Goal: Information Seeking & Learning: Find specific fact

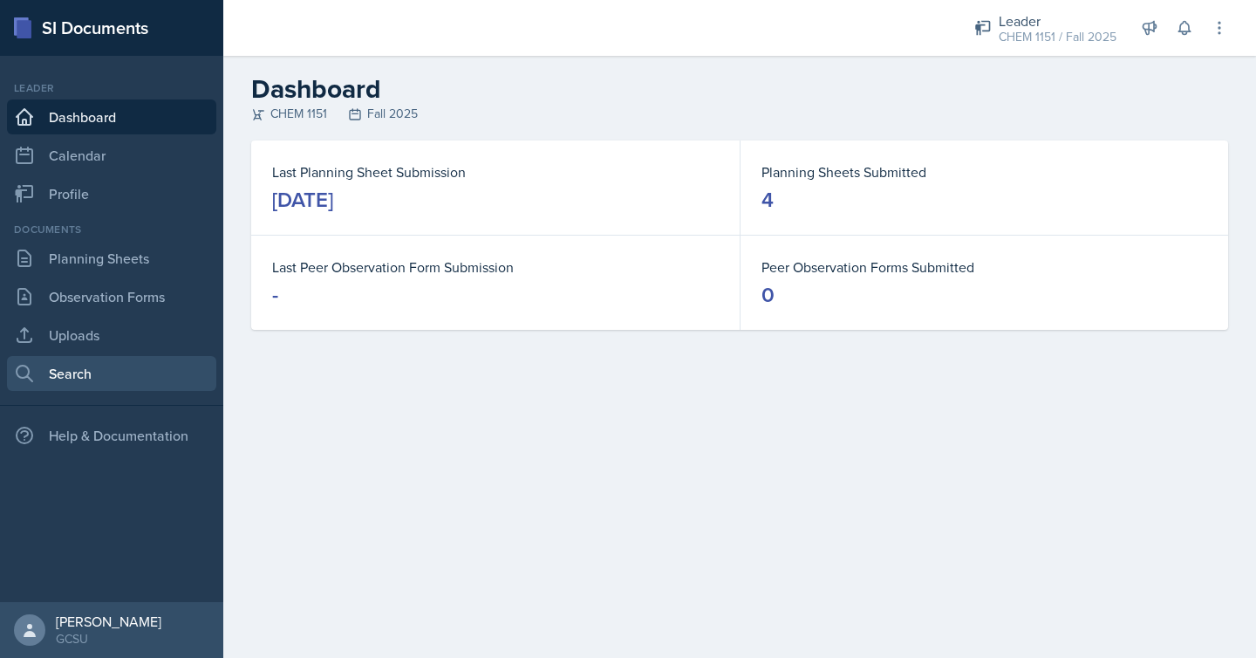
click at [153, 379] on link "Search" at bounding box center [111, 373] width 209 height 35
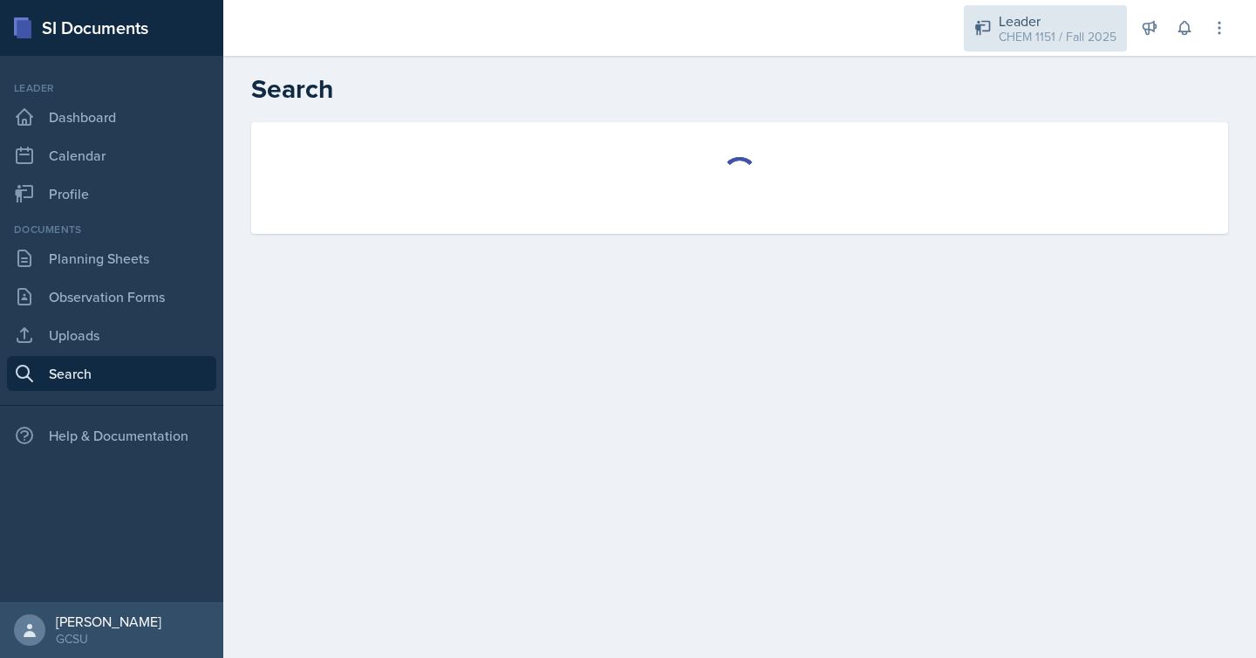
select select "all"
select select "1"
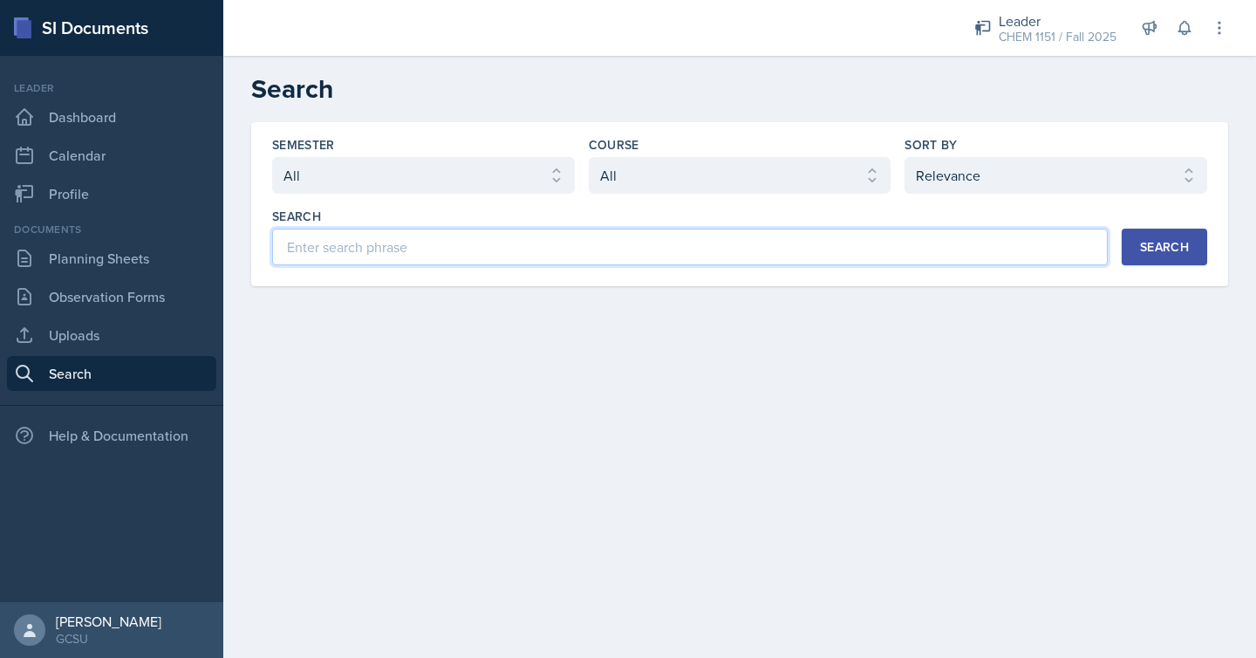
click at [706, 247] on input at bounding box center [689, 246] width 835 height 37
click at [725, 245] on input at bounding box center [689, 246] width 835 height 37
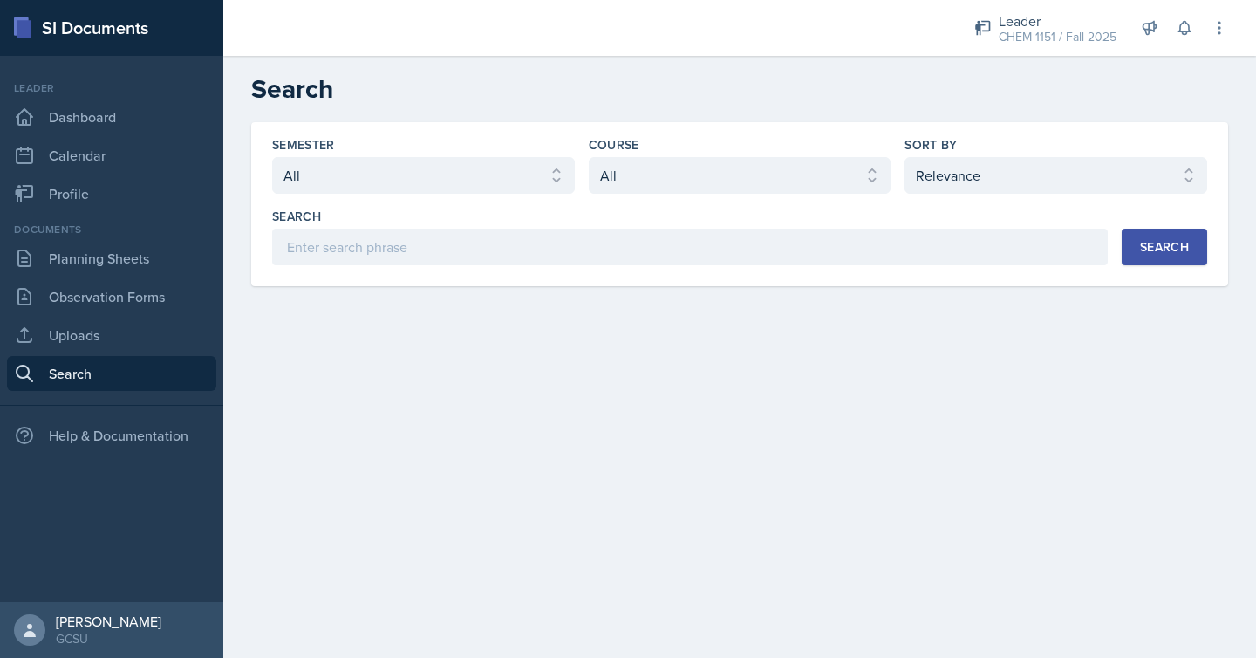
click at [893, 175] on div "Semester Select semester All Fall 2025 Spring 2025 Fall 2024 Spring 2024 Fall 2…" at bounding box center [739, 165] width 935 height 58
click at [842, 193] on select "Select course All ACCT 3101 ACCT 3102 ASTR 1000 BIOL 1100 BIOL 1107 BIOL 1108 B…" at bounding box center [740, 175] width 303 height 37
click at [861, 185] on select "Select course All ACCT 3101 ACCT 3102 ASTR 1000 BIOL 1100 BIOL 1107 BIOL 1108 B…" at bounding box center [740, 175] width 303 height 37
select select "7bd47903-3574-489d-8c9e-6ab34119391f"
click at [589, 157] on select "Select course All ACCT 3101 ACCT 3102 ASTR 1000 BIOL 1100 BIOL 1107 BIOL 1108 B…" at bounding box center [740, 175] width 303 height 37
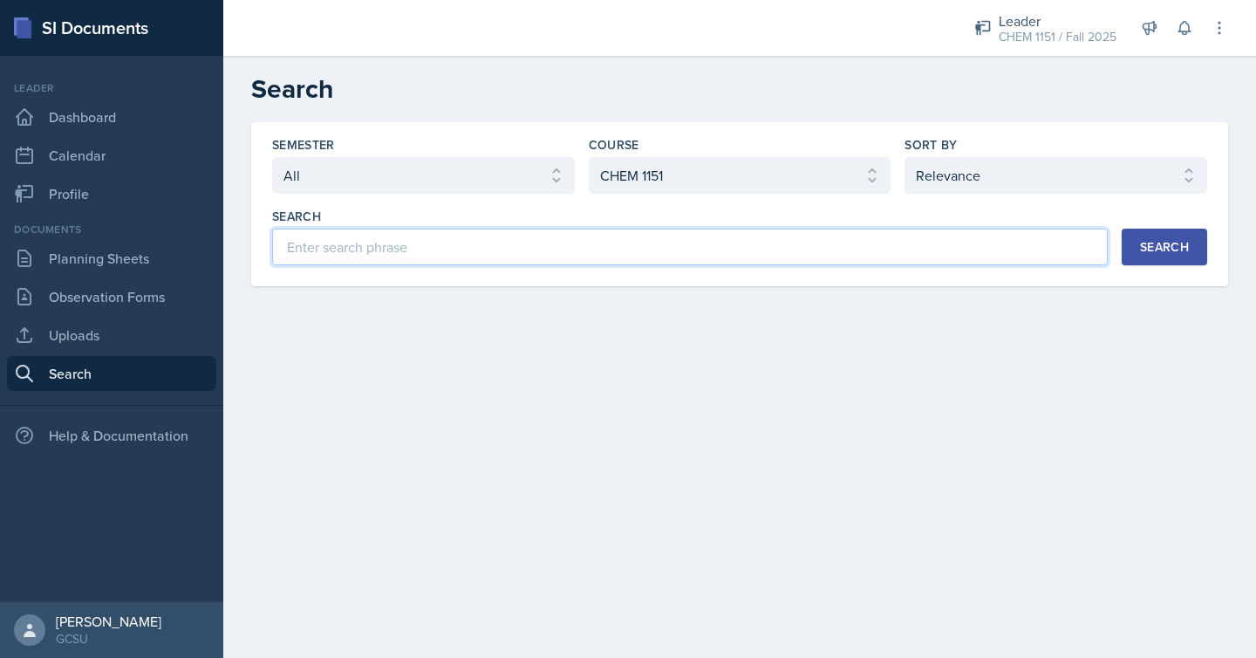
click at [961, 242] on input at bounding box center [689, 246] width 835 height 37
type input "exam"
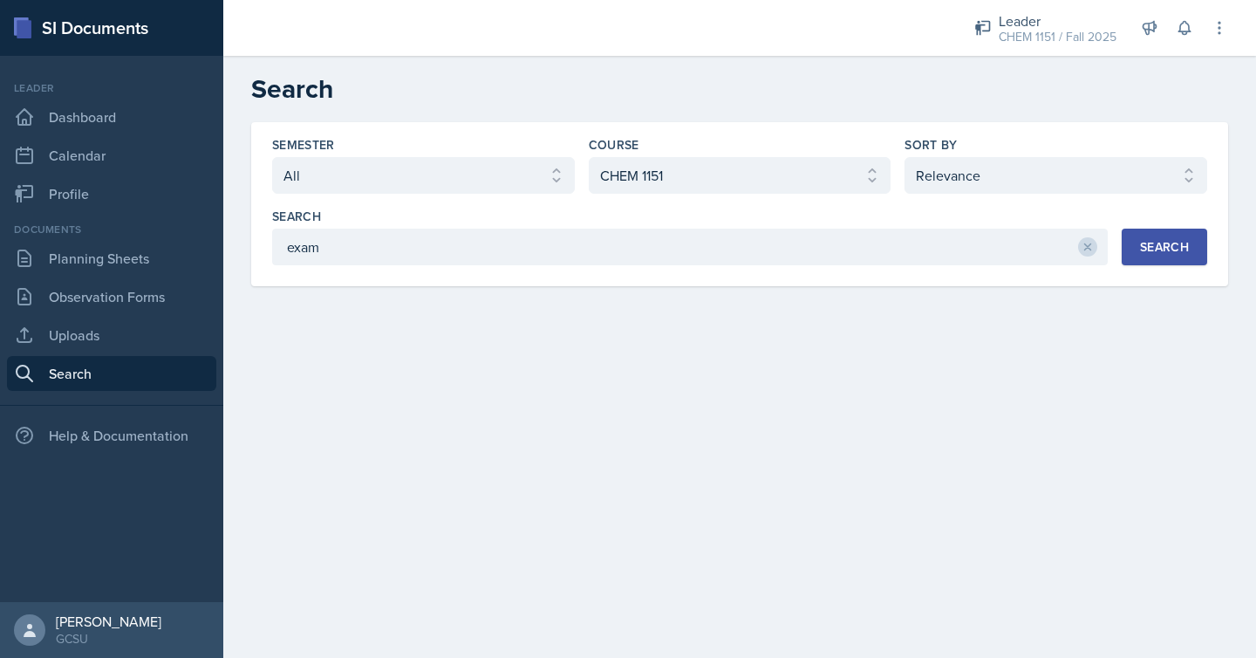
click at [1172, 249] on div "Search" at bounding box center [1164, 247] width 49 height 14
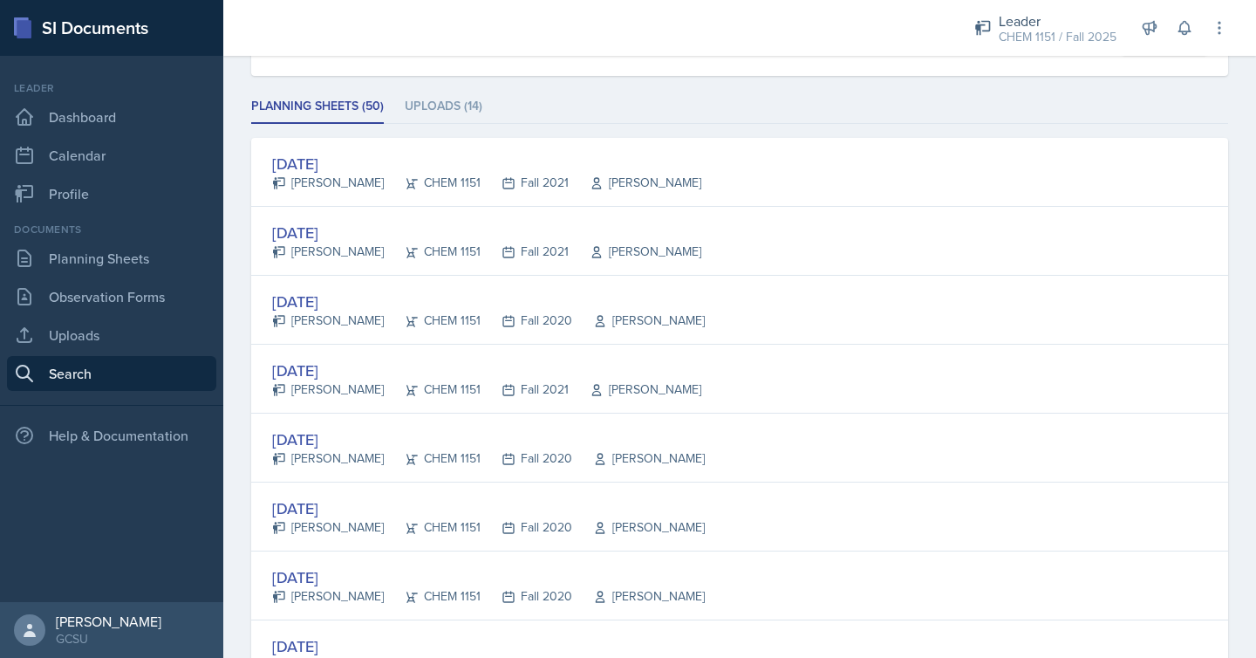
scroll to position [211, 0]
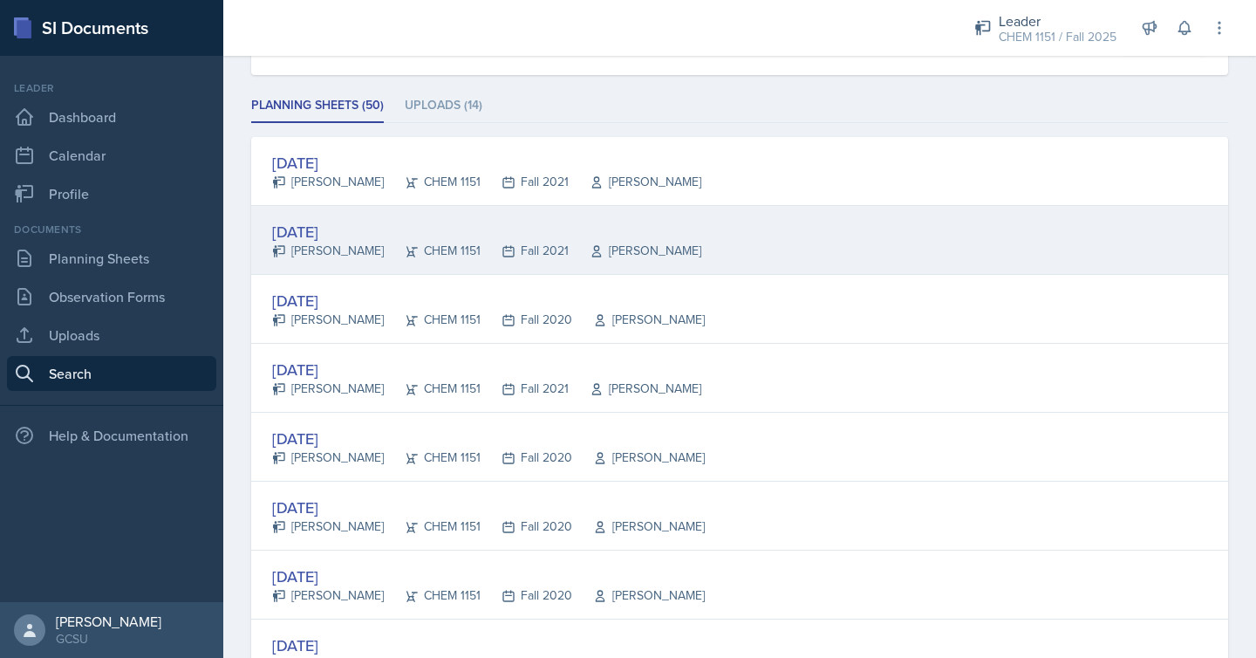
click at [763, 249] on div "[DATE] [PERSON_NAME] CHEM 1151 Fall 2021 [PERSON_NAME]" at bounding box center [739, 240] width 977 height 69
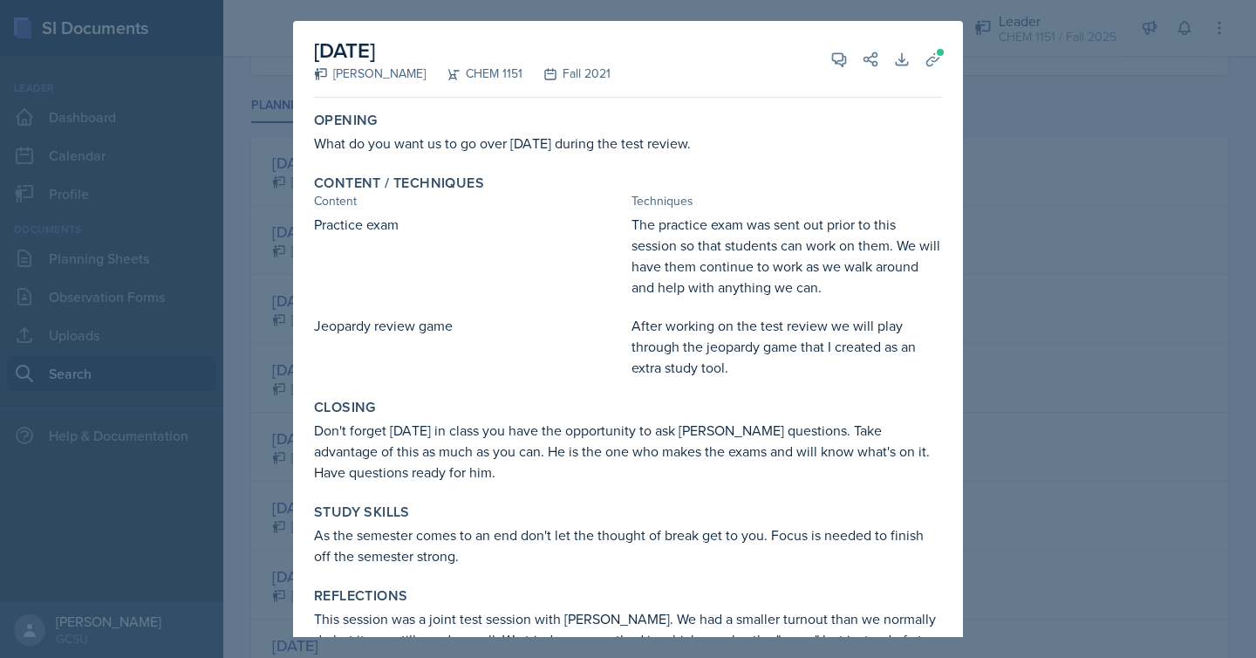
click at [1026, 232] on div at bounding box center [628, 329] width 1256 height 658
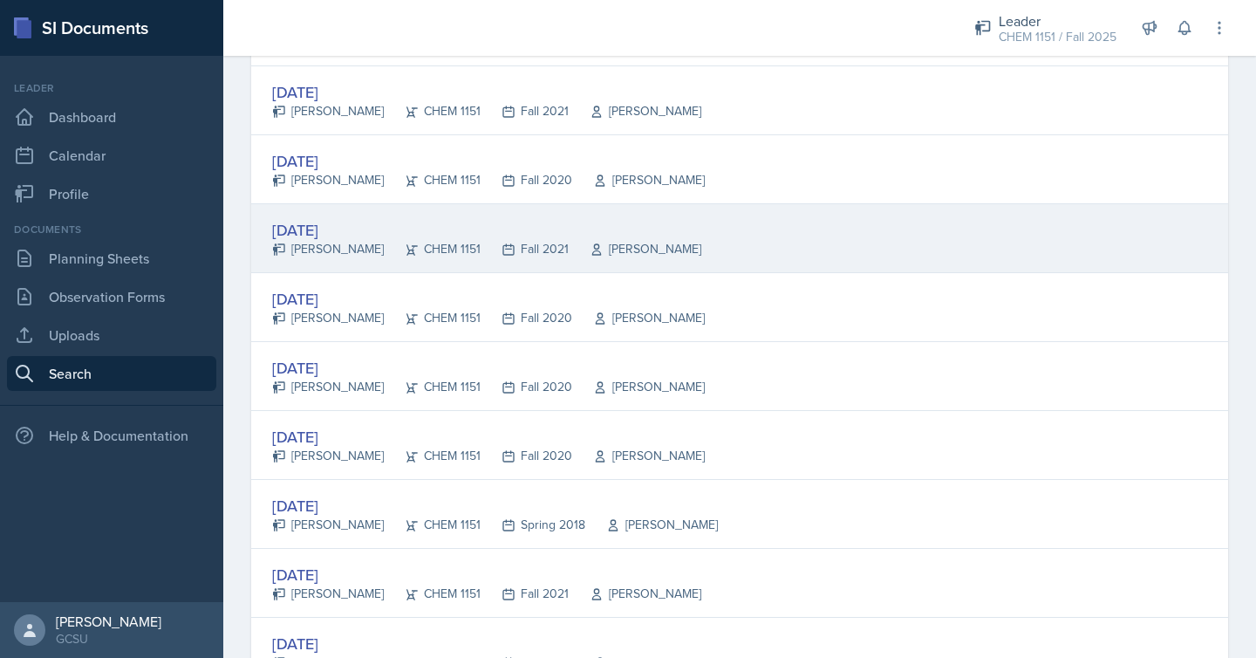
scroll to position [353, 0]
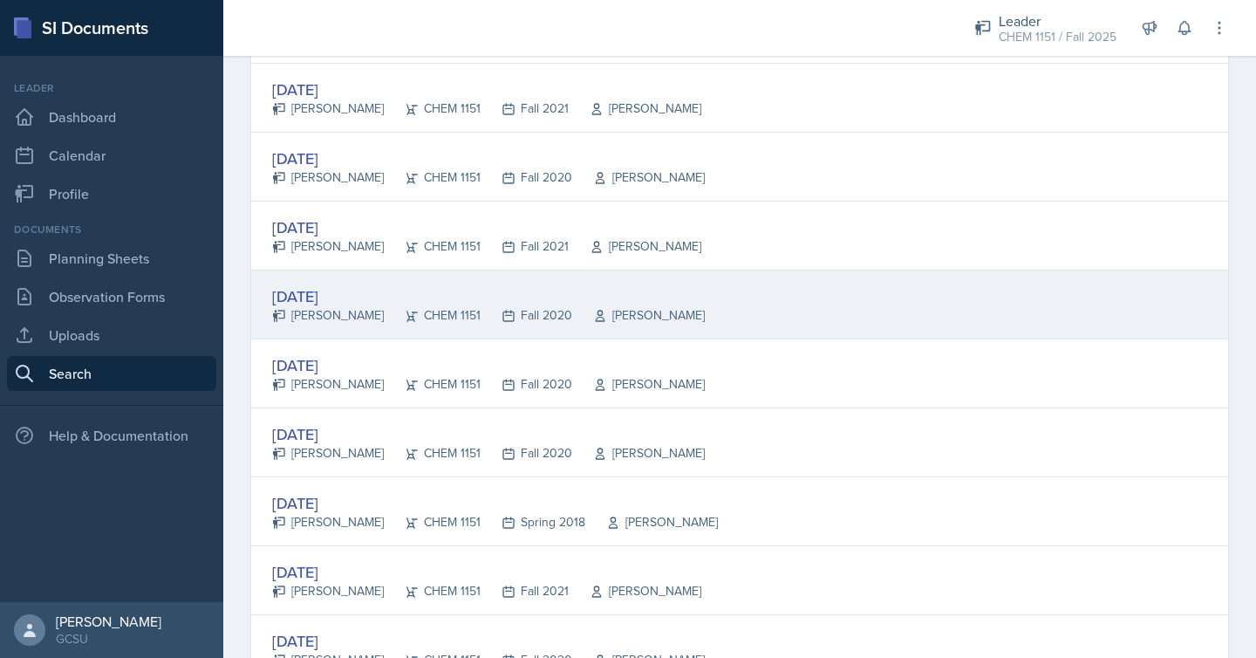
click at [805, 317] on div "[DATE] [PERSON_NAME] CHEM 1151 Fall 2020 [PERSON_NAME]" at bounding box center [739, 304] width 977 height 69
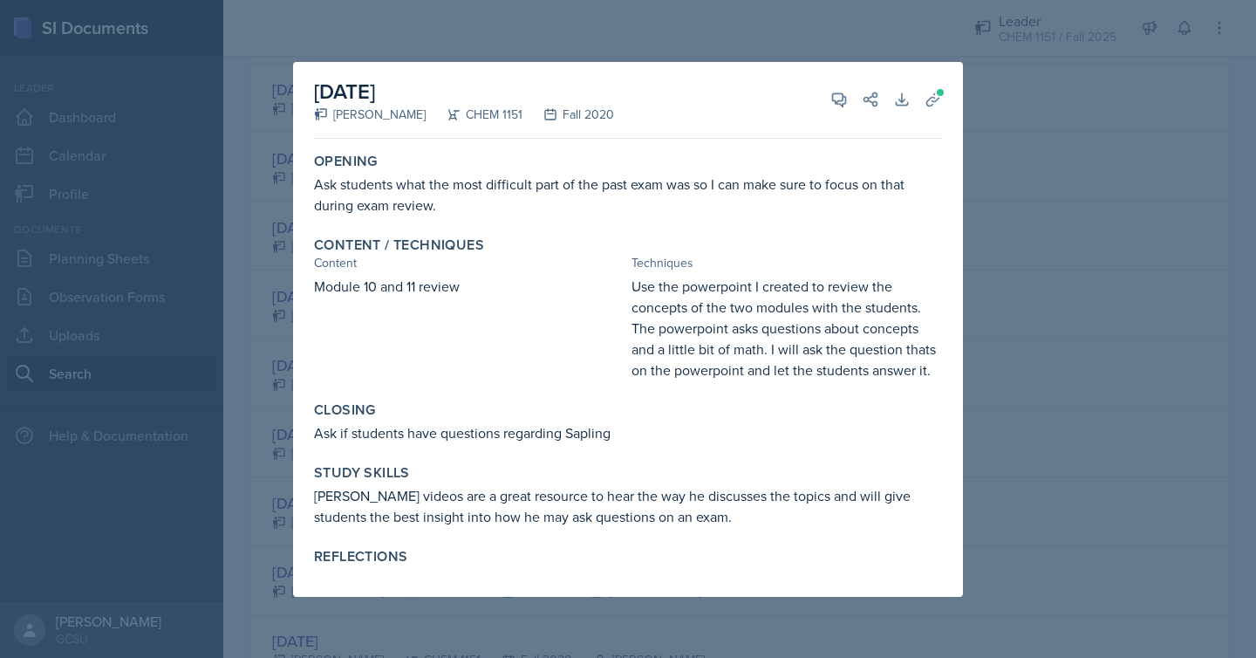
click at [974, 219] on div at bounding box center [628, 329] width 1256 height 658
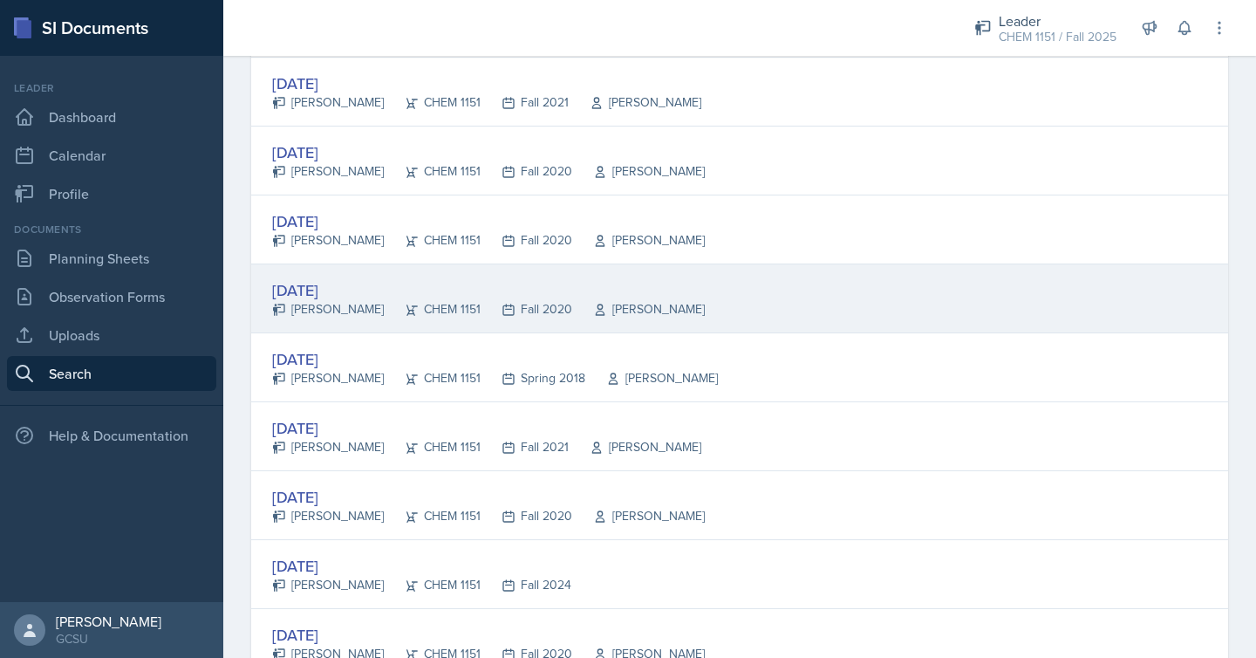
scroll to position [547, 0]
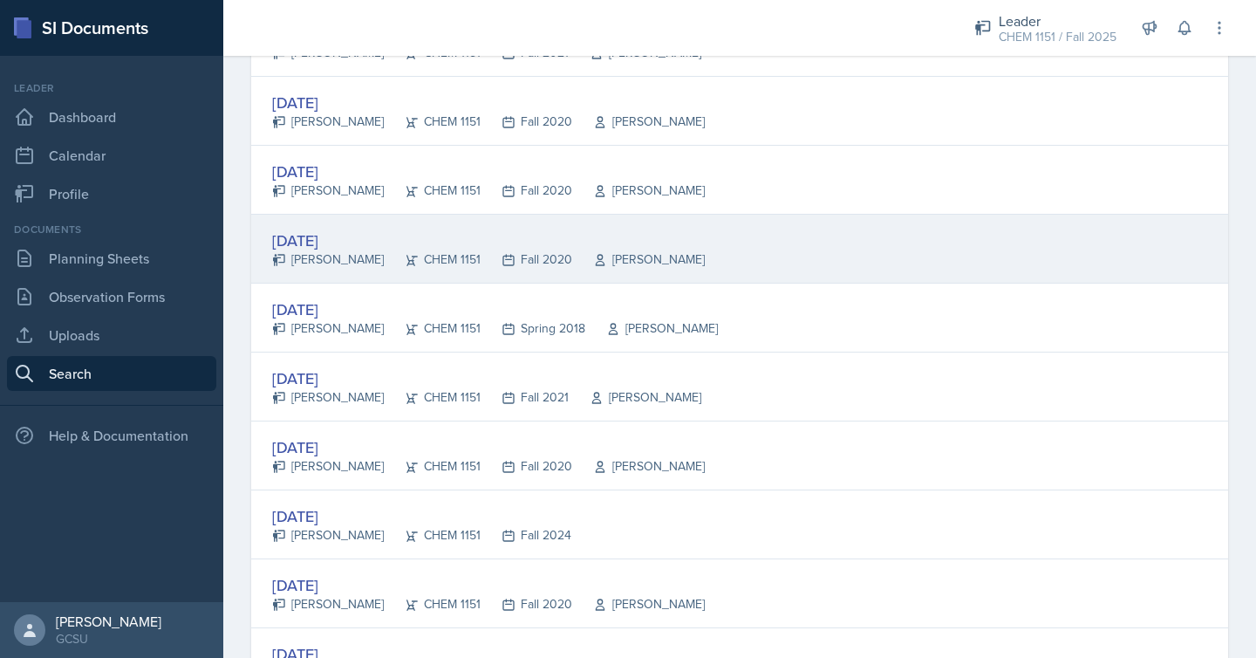
click at [821, 434] on div "[DATE] [PERSON_NAME] CHEM 1151 Fall 2020 [PERSON_NAME]" at bounding box center [739, 455] width 977 height 69
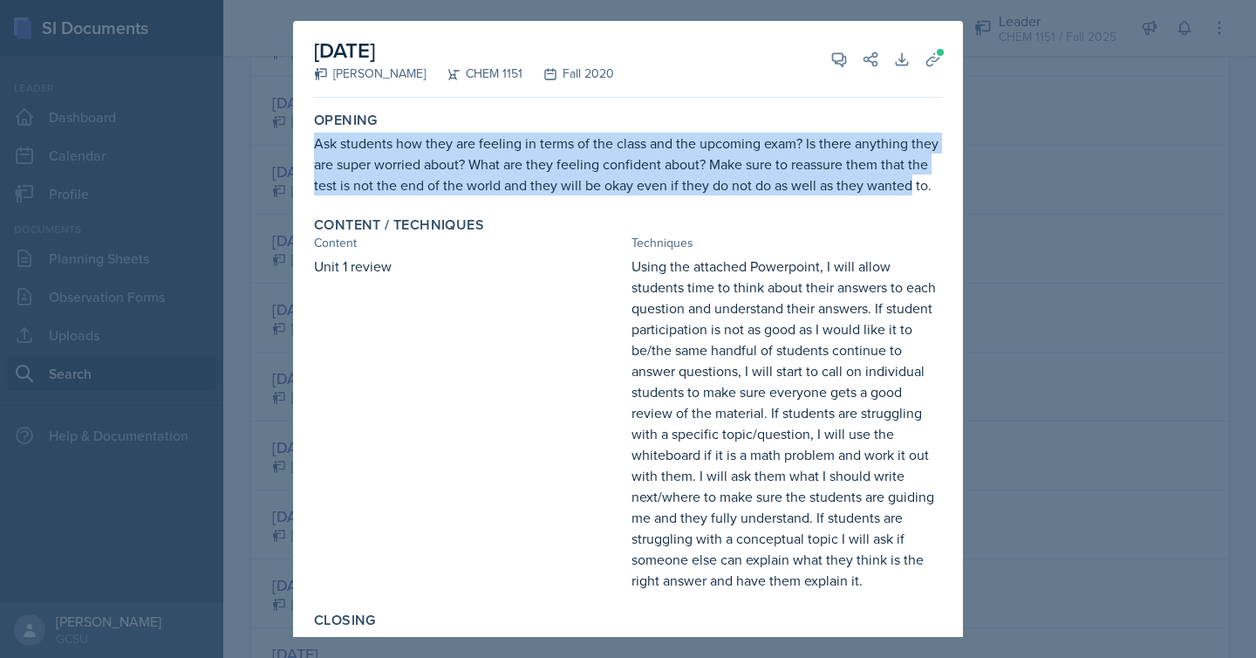
drag, startPoint x: 312, startPoint y: 141, endPoint x: 909, endPoint y: 184, distance: 598.0
click at [909, 184] on div "Opening Ask students how they are feeling in terms of the class and the upcomin…" at bounding box center [628, 154] width 642 height 98
